Goal: Information Seeking & Learning: Learn about a topic

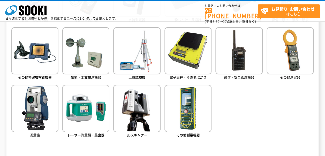
scroll to position [233, 0]
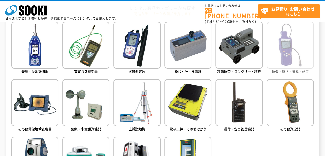
click at [293, 56] on img at bounding box center [290, 44] width 47 height 47
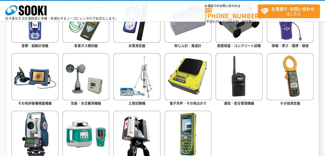
scroll to position [284, 0]
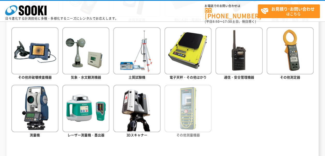
click at [193, 117] on img at bounding box center [187, 108] width 47 height 47
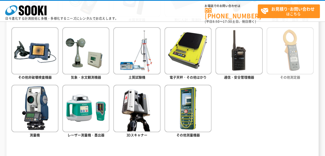
click at [305, 72] on img at bounding box center [290, 50] width 47 height 47
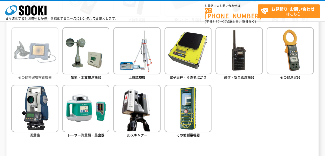
click at [34, 79] on span "その他非破壊検査機器" at bounding box center [35, 76] width 34 height 5
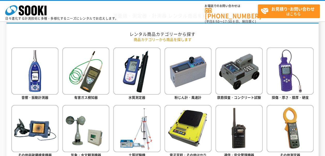
scroll to position [233, 0]
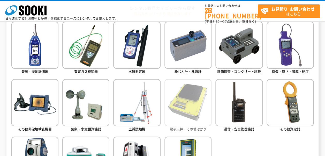
click at [195, 105] on img at bounding box center [187, 102] width 47 height 47
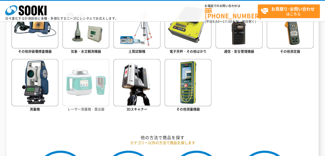
scroll to position [259, 0]
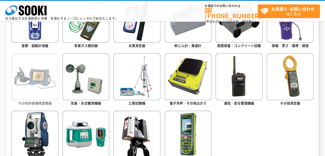
click at [34, 75] on img at bounding box center [34, 76] width 47 height 47
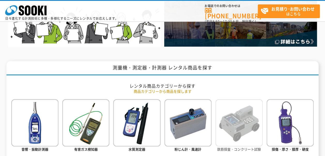
scroll to position [181, 0]
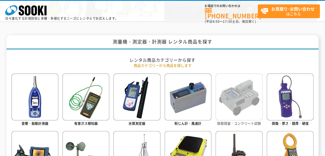
click at [233, 117] on img at bounding box center [238, 96] width 47 height 47
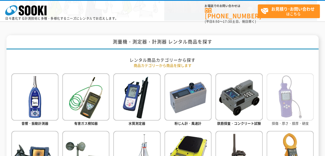
click at [287, 95] on img at bounding box center [290, 96] width 47 height 47
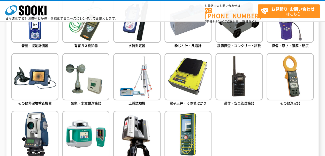
scroll to position [284, 0]
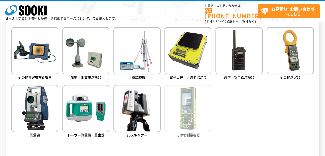
click at [180, 134] on span "その他測量機器" at bounding box center [188, 134] width 24 height 5
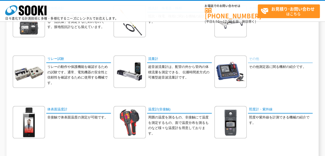
scroll to position [259, 0]
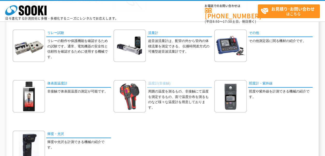
click at [172, 82] on link "温度計(非接触)" at bounding box center [179, 83] width 65 height 7
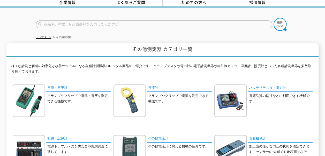
scroll to position [0, 0]
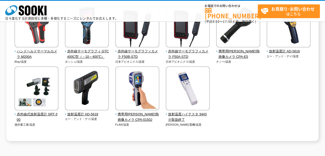
scroll to position [52, 0]
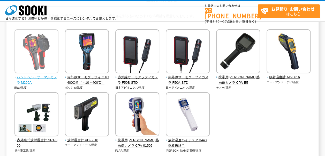
click at [52, 48] on img at bounding box center [36, 51] width 44 height 45
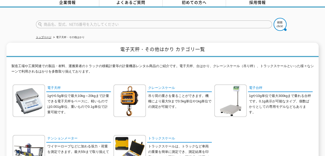
scroll to position [52, 0]
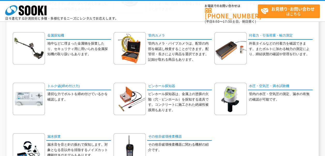
scroll to position [207, 0]
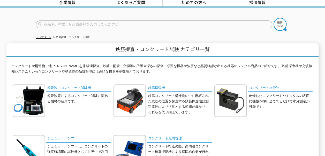
scroll to position [52, 0]
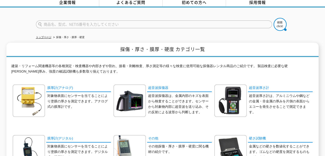
scroll to position [52, 0]
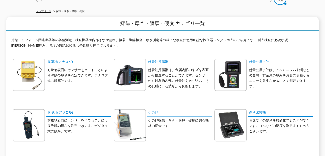
click at [153, 109] on link "その他" at bounding box center [179, 112] width 65 height 7
click at [68, 59] on link "膜厚計(アナログ)" at bounding box center [78, 61] width 65 height 7
click at [262, 110] on link "硬さ試験機" at bounding box center [280, 112] width 65 height 7
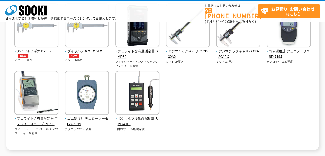
scroll to position [26, 0]
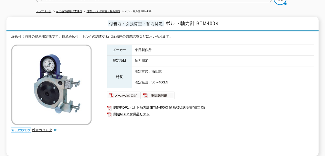
scroll to position [103, 0]
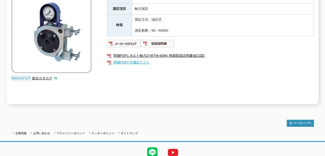
click at [131, 59] on link "関連PDF2 付属品リスト" at bounding box center [210, 62] width 207 height 7
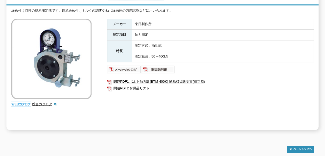
scroll to position [0, 0]
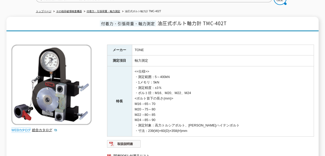
scroll to position [78, 0]
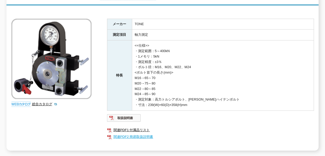
click at [133, 133] on link "関連PDF2 簡易取扱説明書" at bounding box center [210, 136] width 207 height 7
